Goal: Check status: Check status

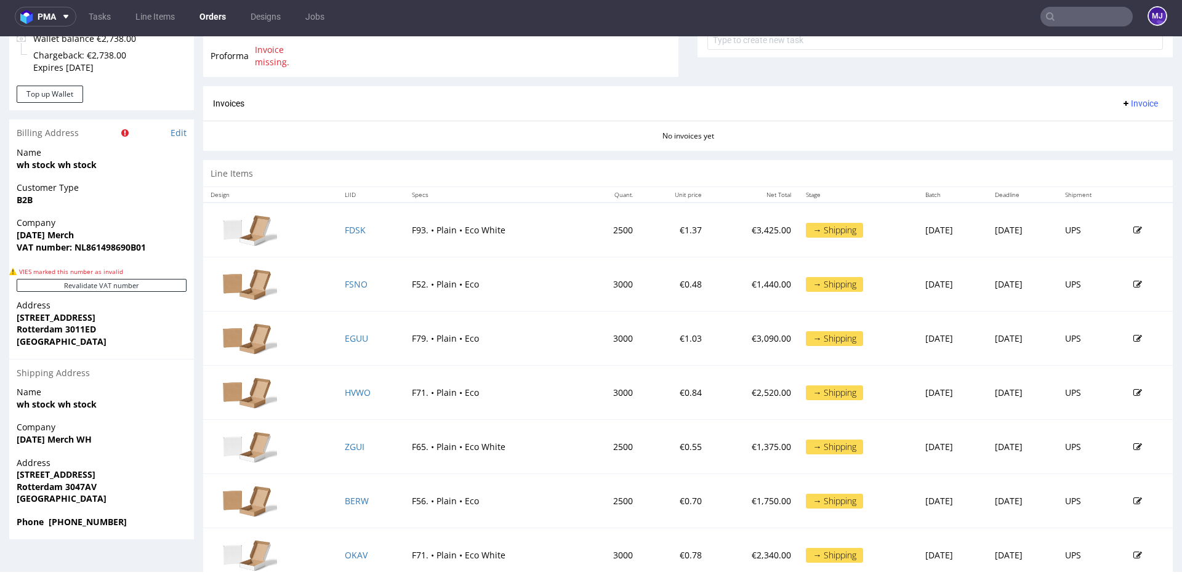
scroll to position [542, 0]
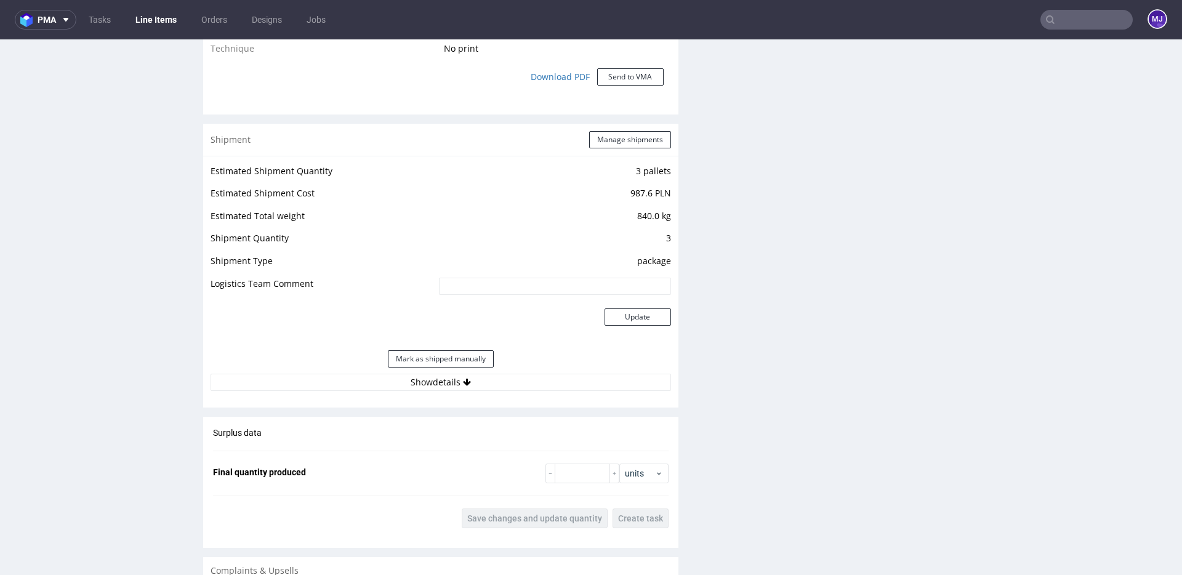
scroll to position [1108, 0]
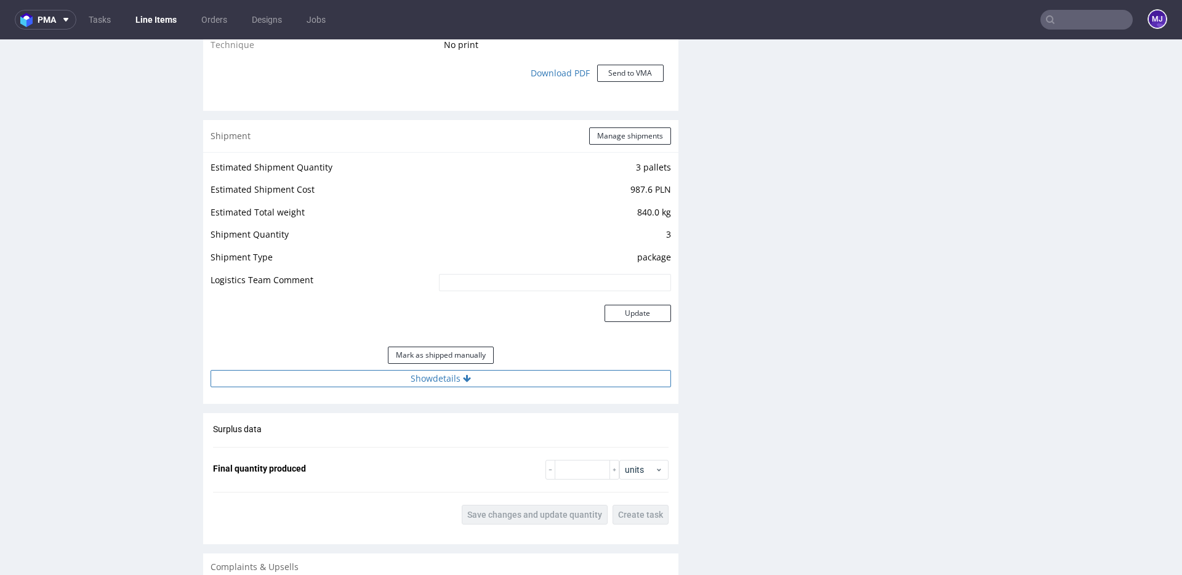
click at [443, 377] on button "Show details" at bounding box center [440, 378] width 460 height 17
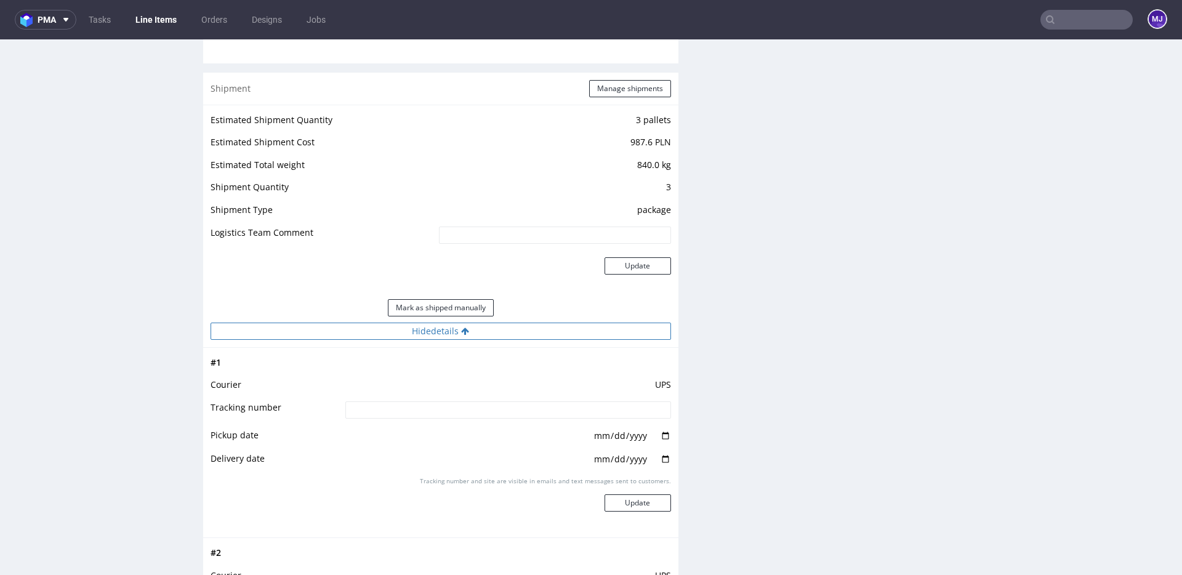
scroll to position [1050, 0]
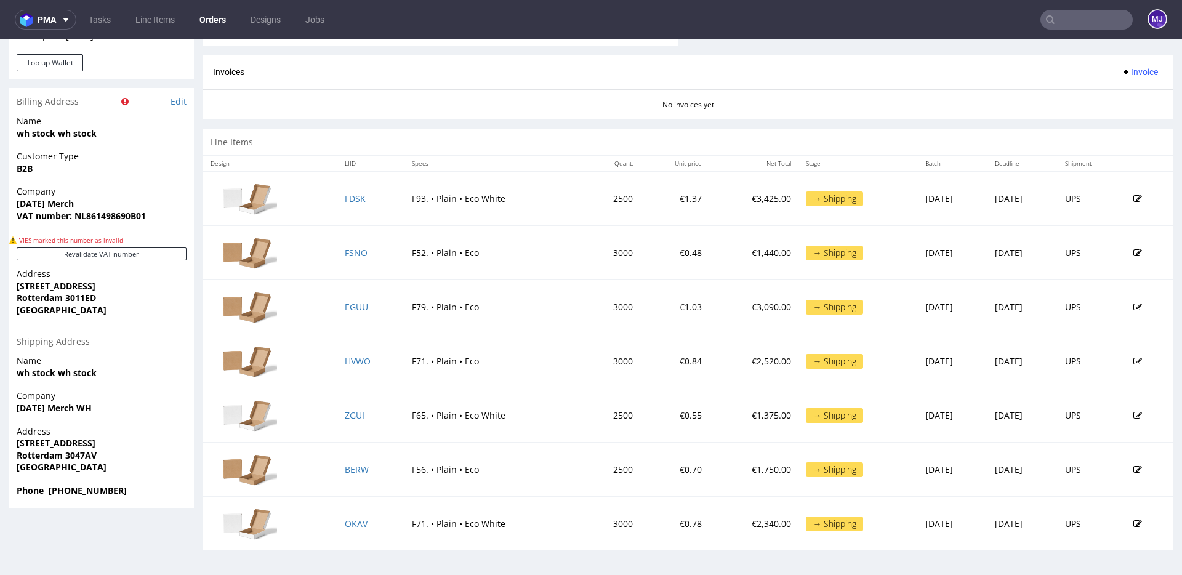
scroll to position [3, 0]
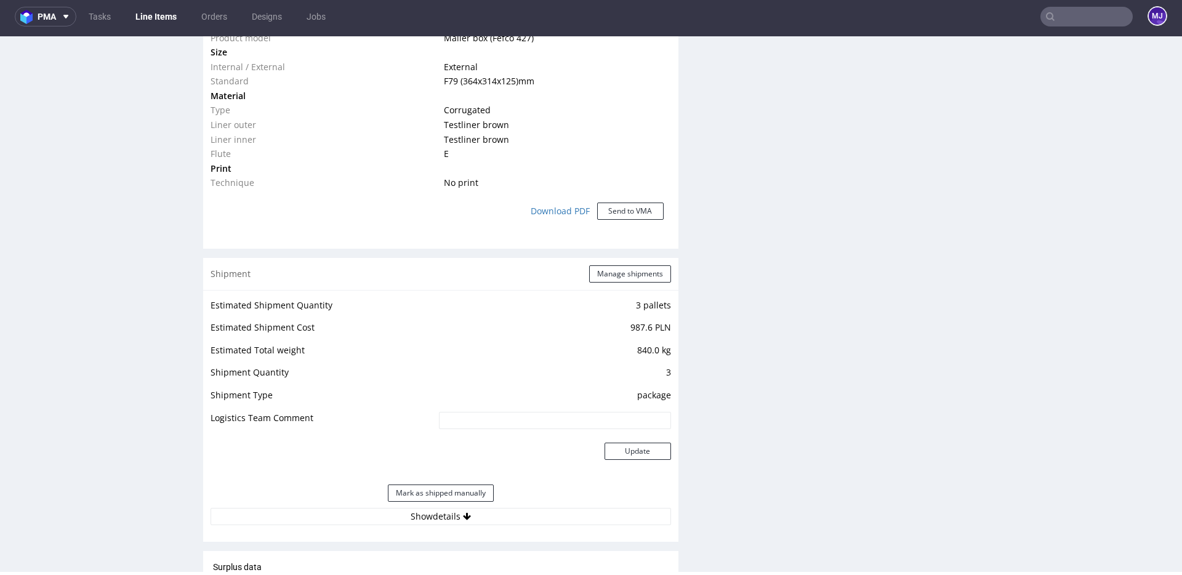
scroll to position [971, 0]
click at [407, 514] on button "Show details" at bounding box center [440, 513] width 460 height 17
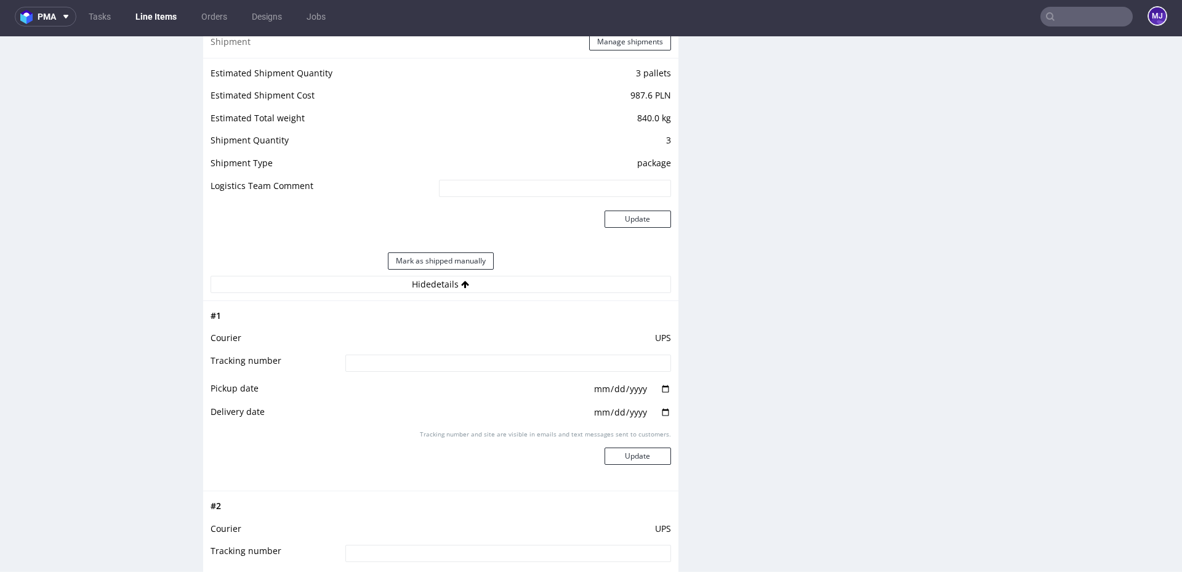
scroll to position [1204, 0]
